Goal: Transaction & Acquisition: Purchase product/service

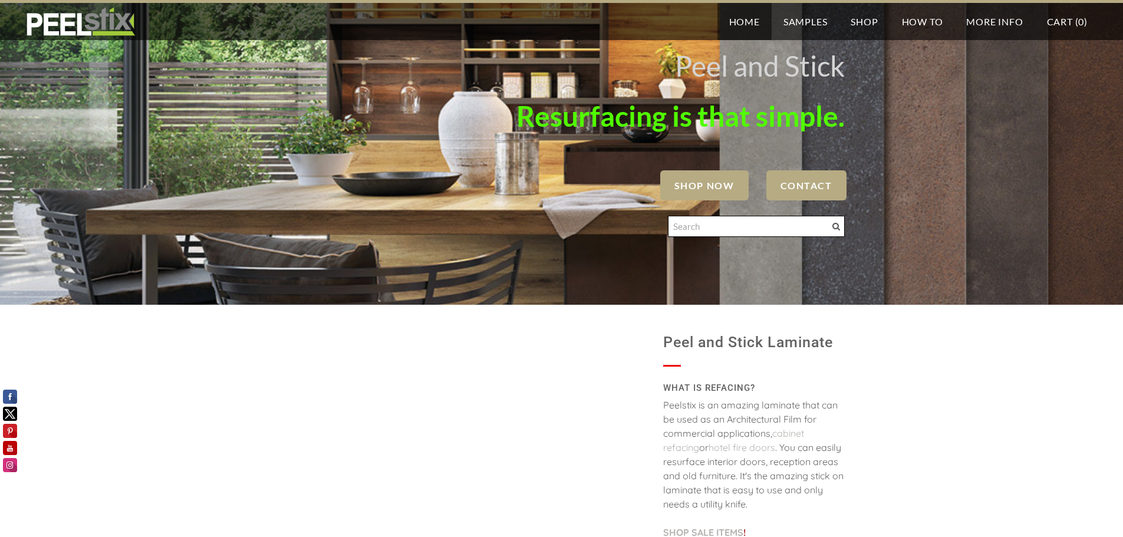
click at [707, 227] on input "Search" at bounding box center [756, 226] width 177 height 21
type input "sangallo midnight"
click at [837, 228] on span at bounding box center [836, 227] width 8 height 8
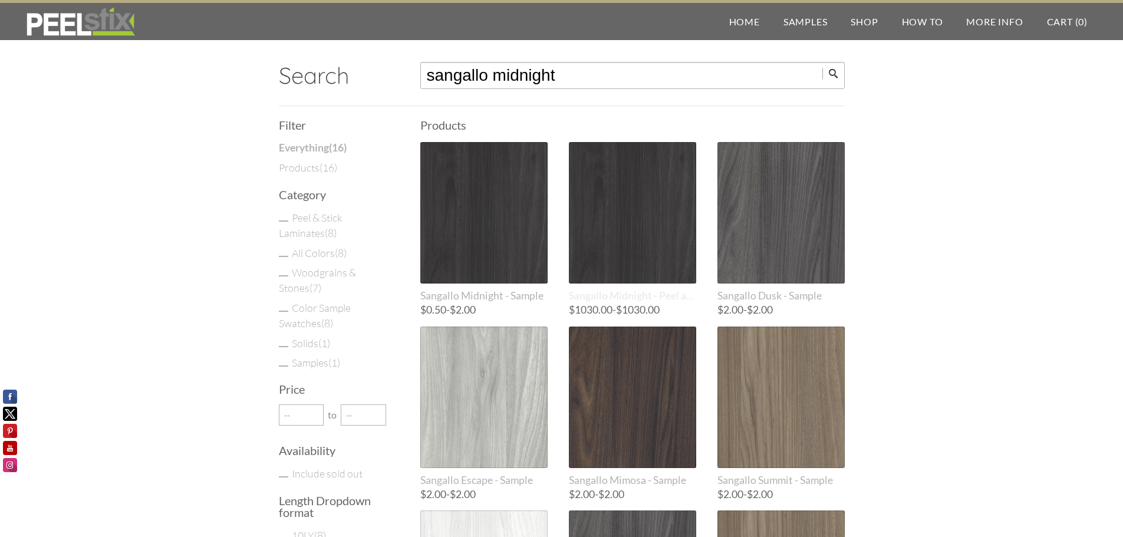
click at [671, 220] on div at bounding box center [632, 212] width 127 height 141
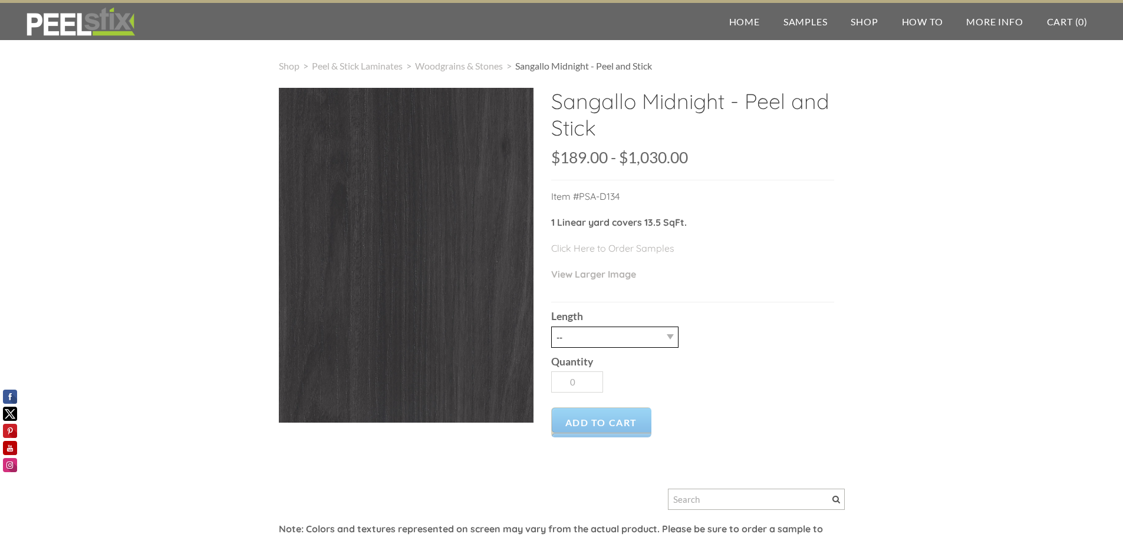
click at [670, 334] on select "-- 3LY 10LY 15LY 30LY" at bounding box center [614, 337] width 127 height 21
select select "15LY"
click at [551, 327] on select "-- 3LY 10LY 15LY 30LY" at bounding box center [614, 337] width 127 height 21
type input "1"
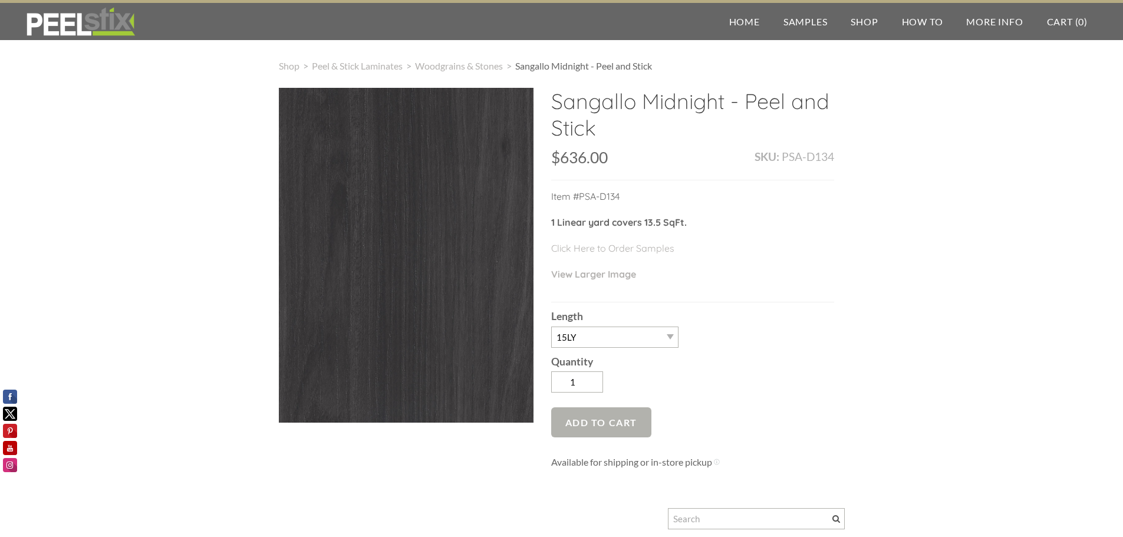
click at [624, 414] on span "Add to Cart" at bounding box center [601, 422] width 101 height 30
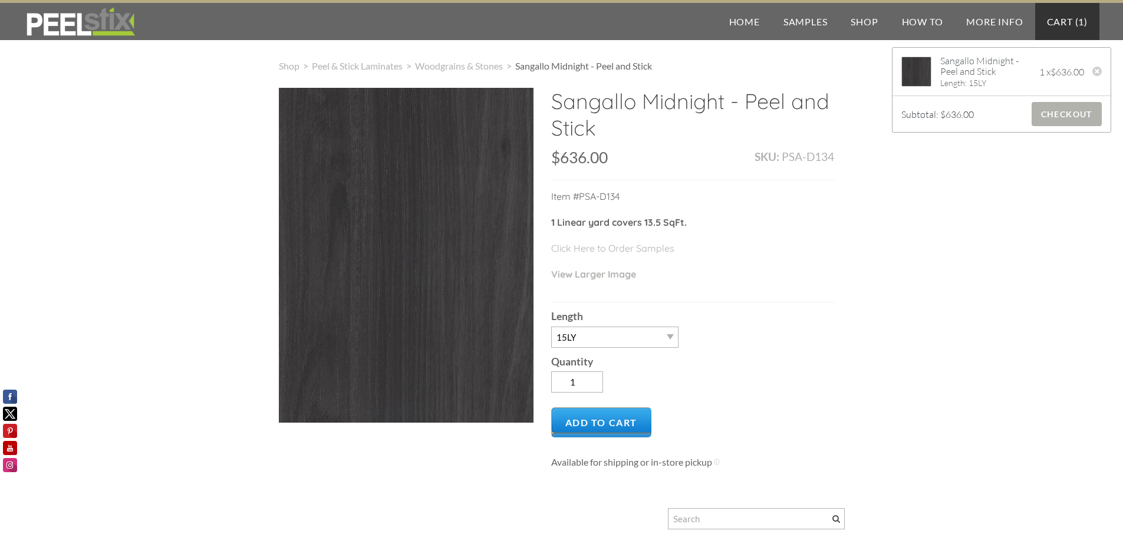
click at [1052, 111] on span "Checkout" at bounding box center [1066, 114] width 70 height 24
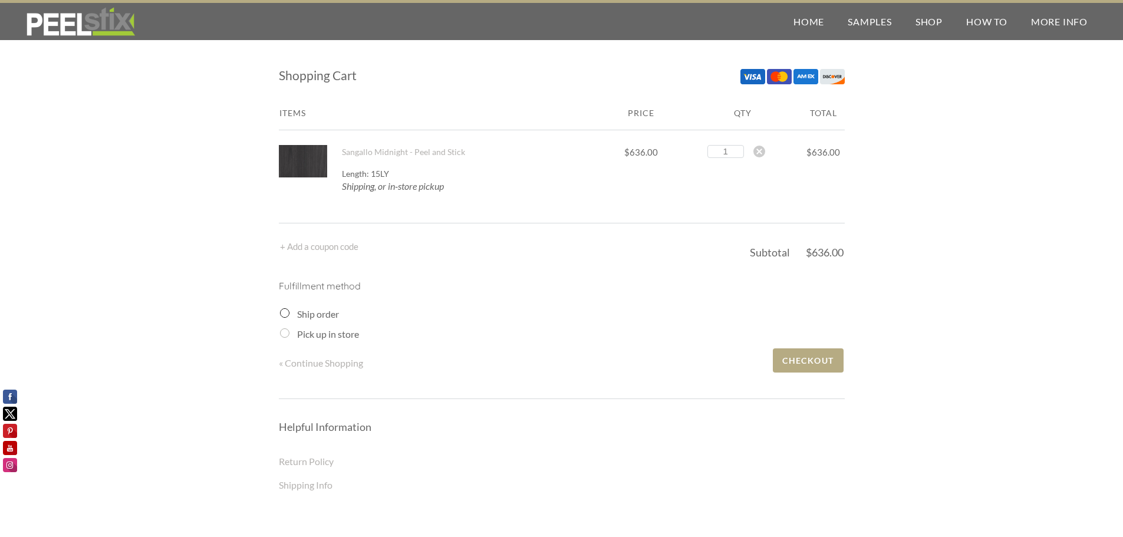
click at [284, 331] on input "Pick up in store" at bounding box center [284, 332] width 9 height 9
radio input "true"
click at [285, 331] on input "Pick up in store" at bounding box center [284, 332] width 9 height 9
click at [797, 355] on span "Checkout" at bounding box center [808, 360] width 70 height 24
